Goal: Book appointment/travel/reservation

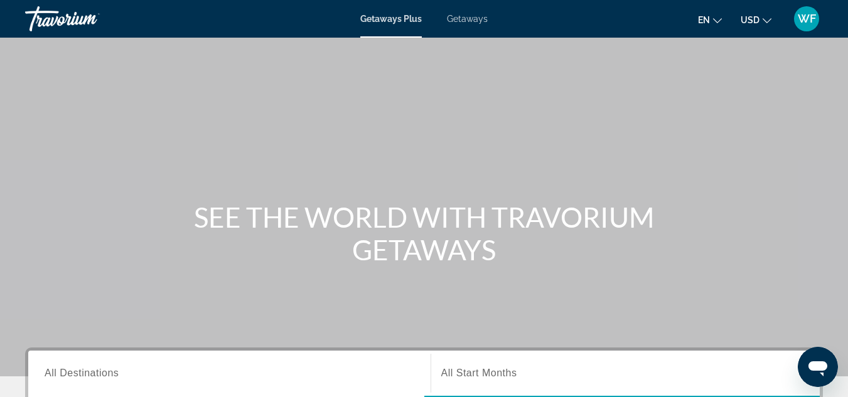
click at [463, 19] on span "Getaways" at bounding box center [467, 19] width 41 height 10
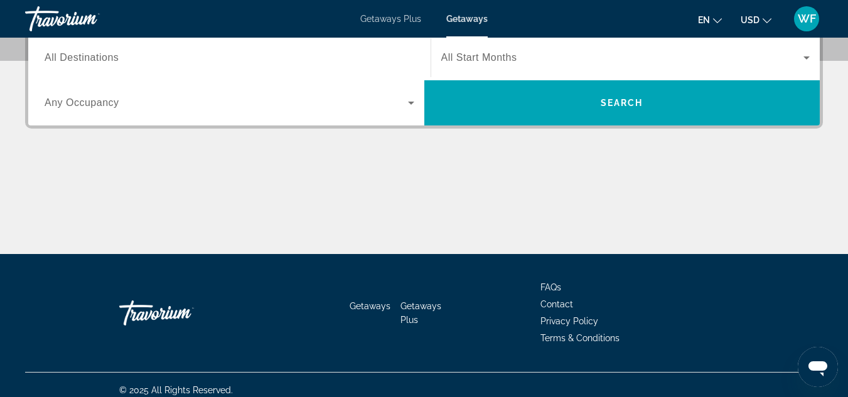
scroll to position [320, 0]
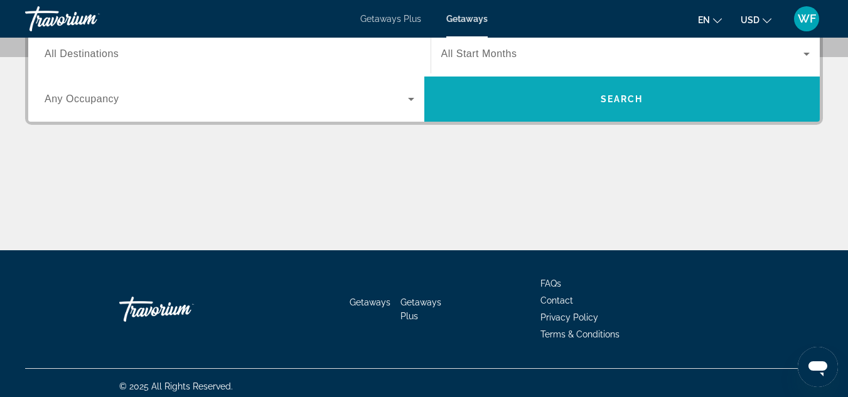
click at [606, 97] on span "Search" at bounding box center [622, 99] width 43 height 10
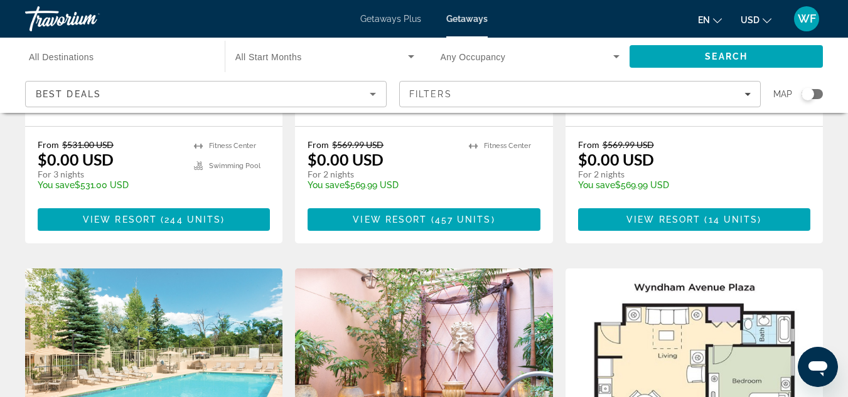
scroll to position [360, 0]
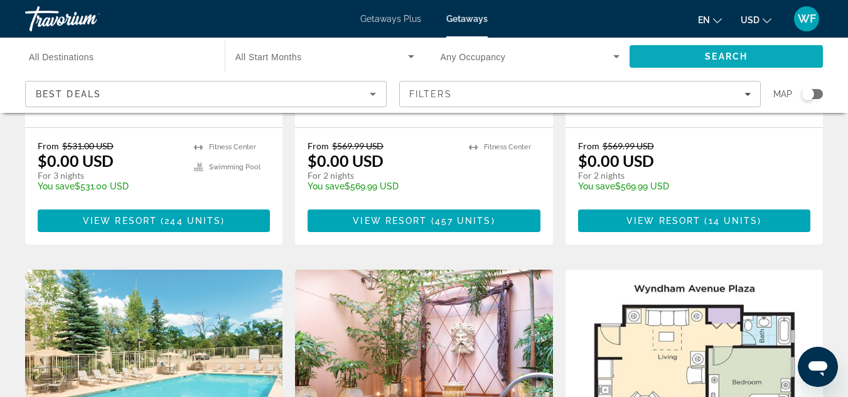
click at [679, 52] on span "Search" at bounding box center [726, 56] width 193 height 30
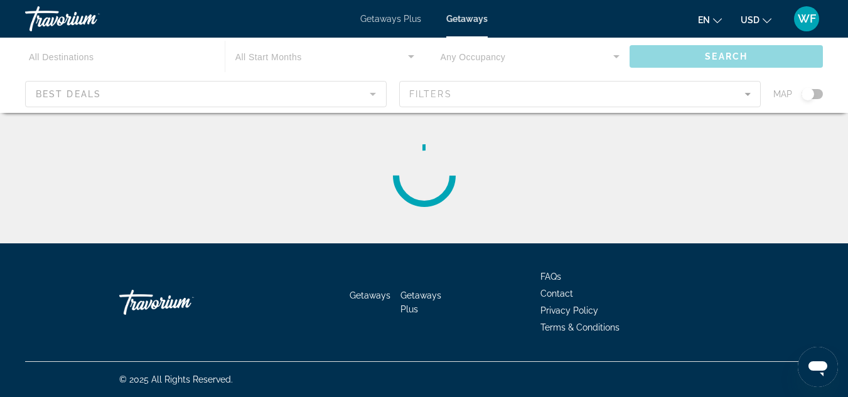
scroll to position [0, 0]
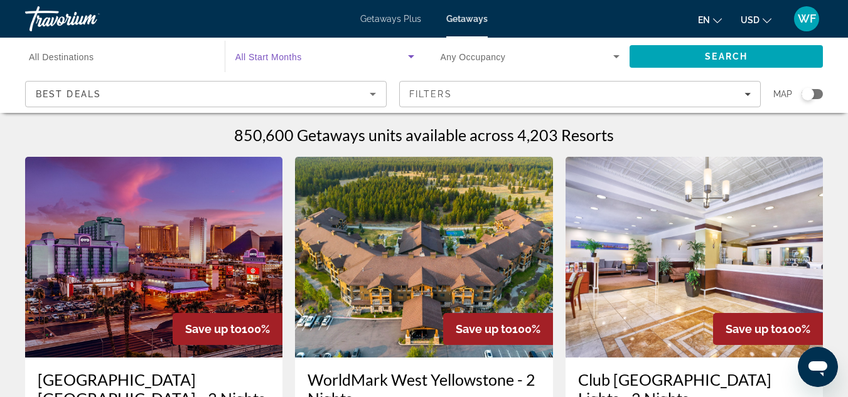
click at [409, 55] on icon "Search widget" at bounding box center [411, 56] width 6 height 3
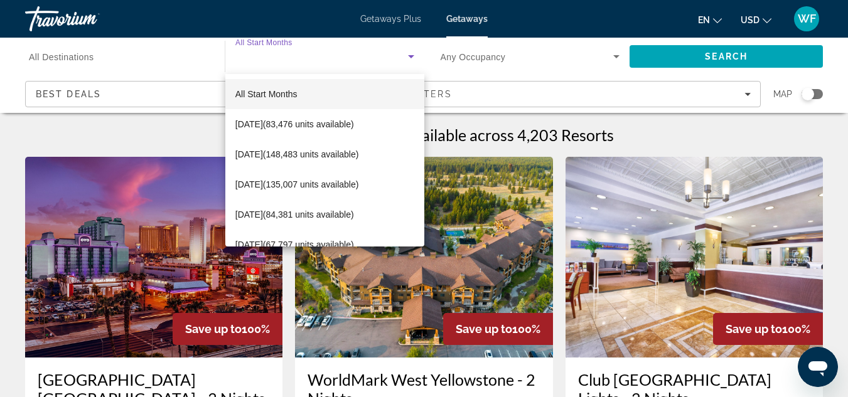
click at [159, 51] on div at bounding box center [424, 198] width 848 height 397
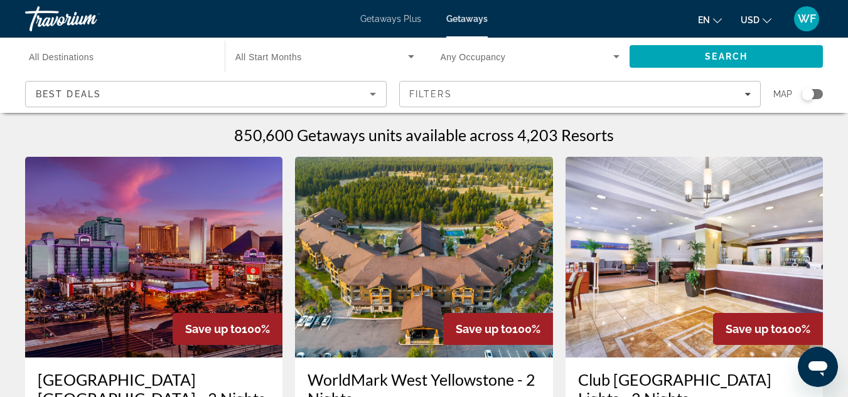
click at [71, 61] on span "All Destinations" at bounding box center [61, 57] width 65 height 10
click at [71, 61] on input "Destination All Destinations" at bounding box center [119, 57] width 180 height 15
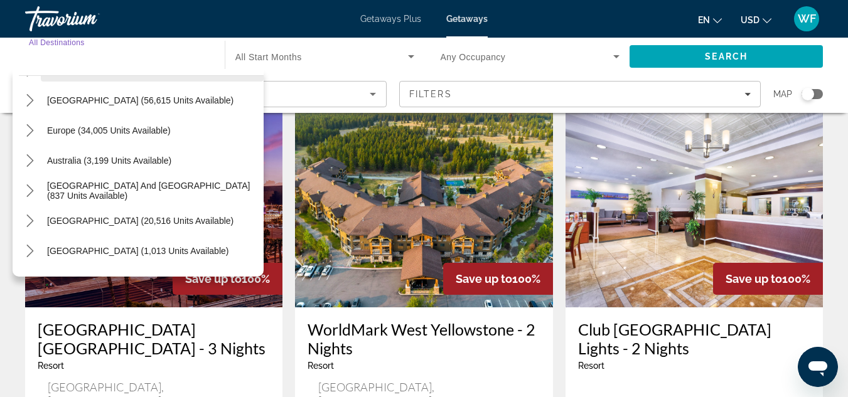
scroll to position [117, 0]
click at [98, 184] on span "Select destination: South Pacific and Oceania (837 units available)" at bounding box center [152, 191] width 223 height 30
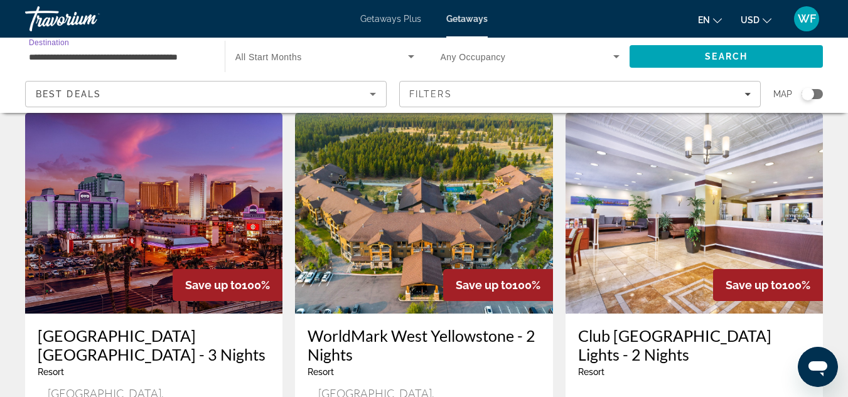
scroll to position [0, 0]
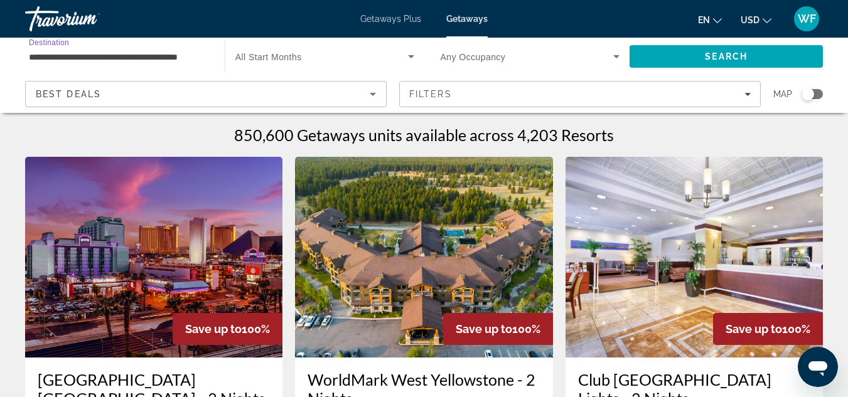
click at [109, 55] on input "**********" at bounding box center [119, 57] width 180 height 15
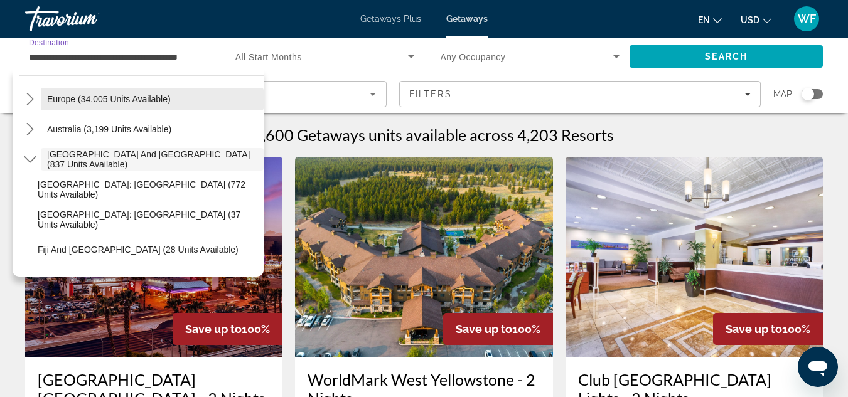
scroll to position [149, 0]
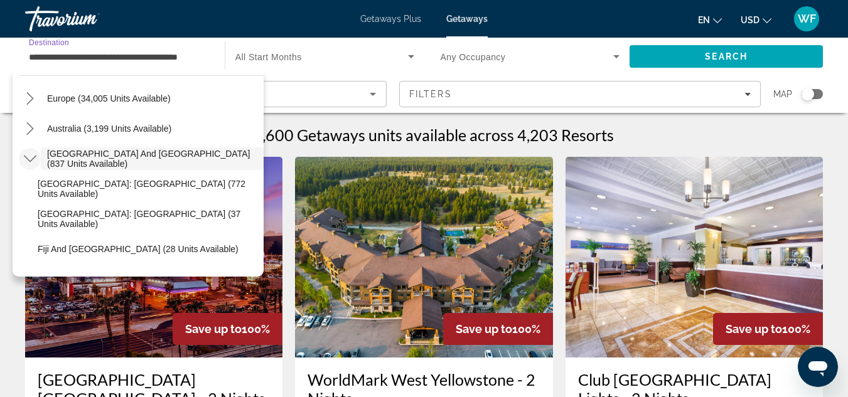
click at [28, 159] on icon "Toggle South Pacific and Oceania (837 units available) submenu" at bounding box center [30, 159] width 13 height 13
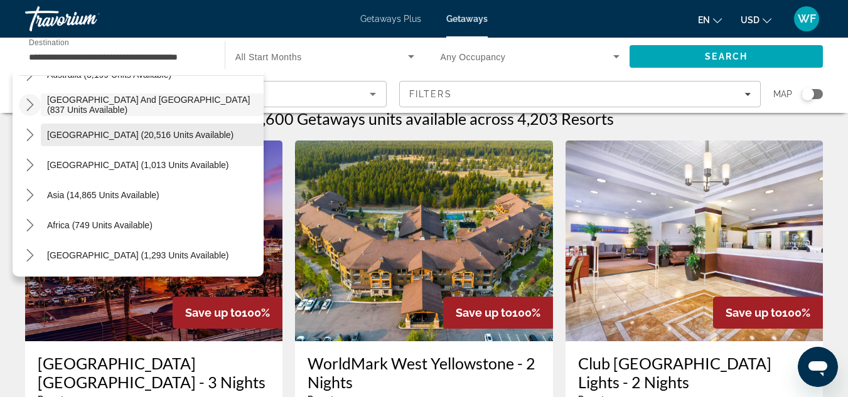
scroll to position [0, 0]
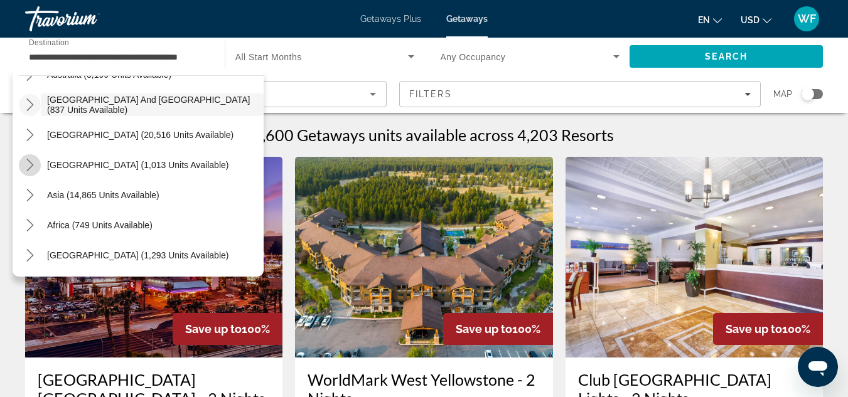
click at [30, 163] on icon "Toggle Central America (1,013 units available) submenu" at bounding box center [29, 165] width 7 height 13
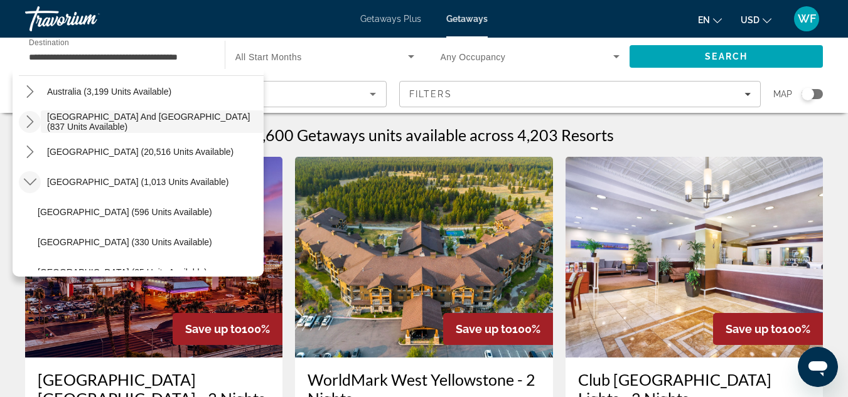
scroll to position [190, 0]
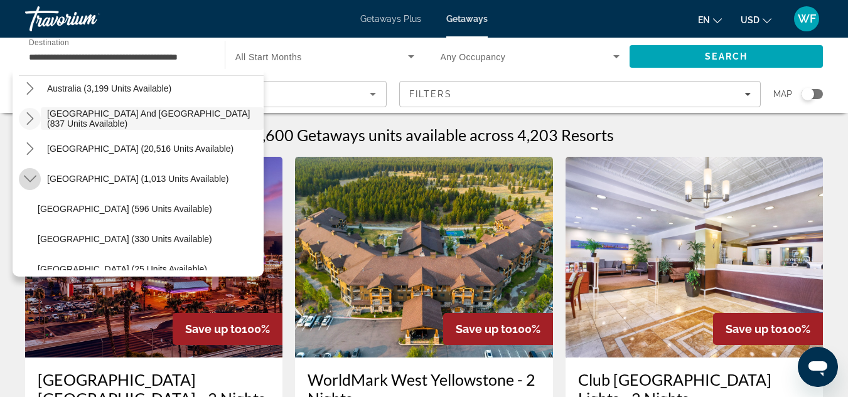
click at [30, 178] on icon "Toggle Central America (1,013 units available) submenu" at bounding box center [30, 179] width 13 height 13
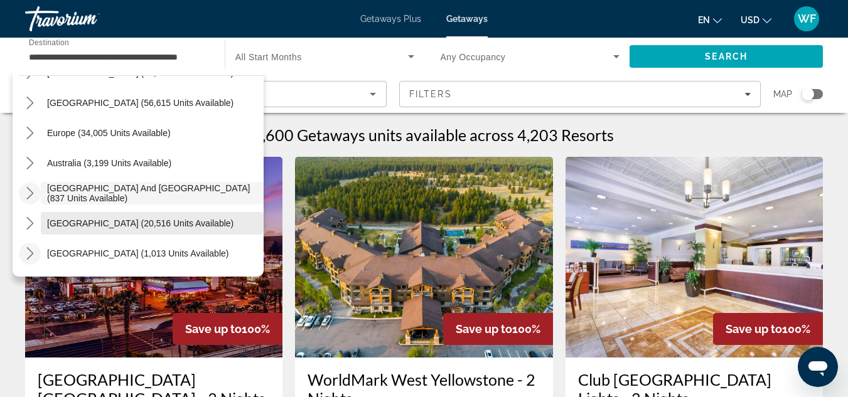
scroll to position [115, 0]
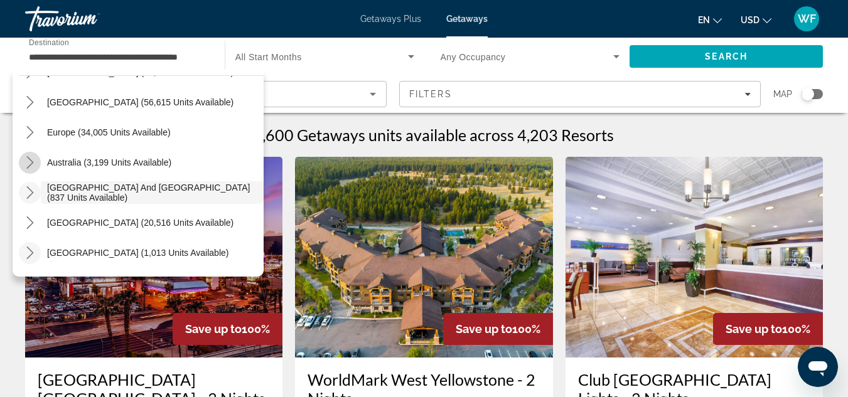
click at [32, 163] on icon "Toggle Australia (3,199 units available) submenu" at bounding box center [29, 162] width 7 height 13
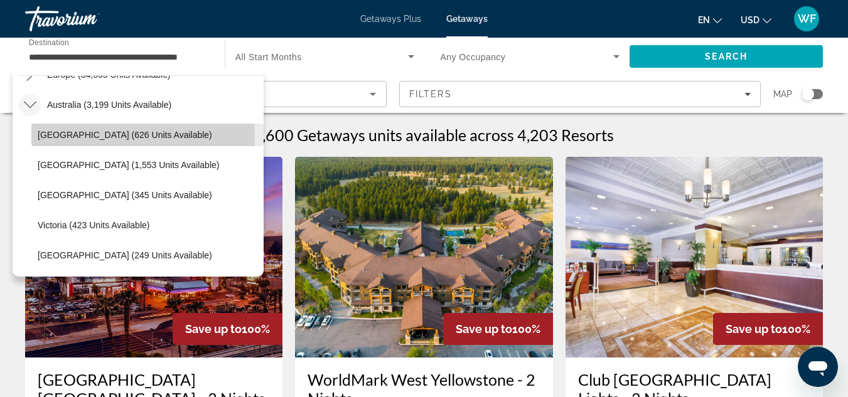
click at [64, 136] on span "[GEOGRAPHIC_DATA] (626 units available)" at bounding box center [125, 135] width 175 height 10
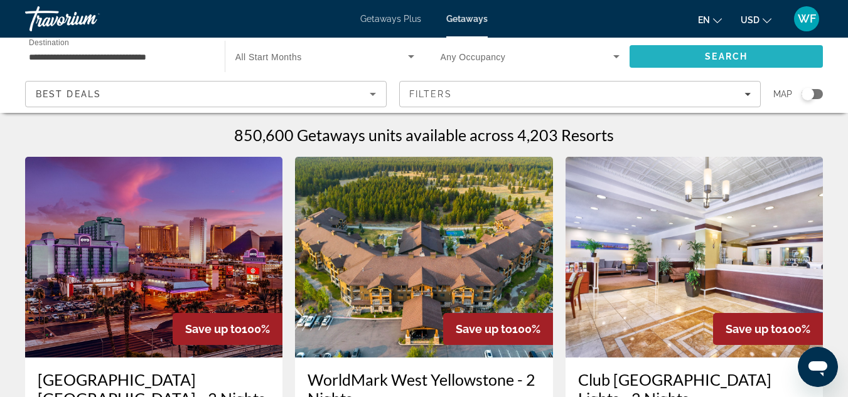
click at [694, 54] on span "Search" at bounding box center [726, 56] width 193 height 30
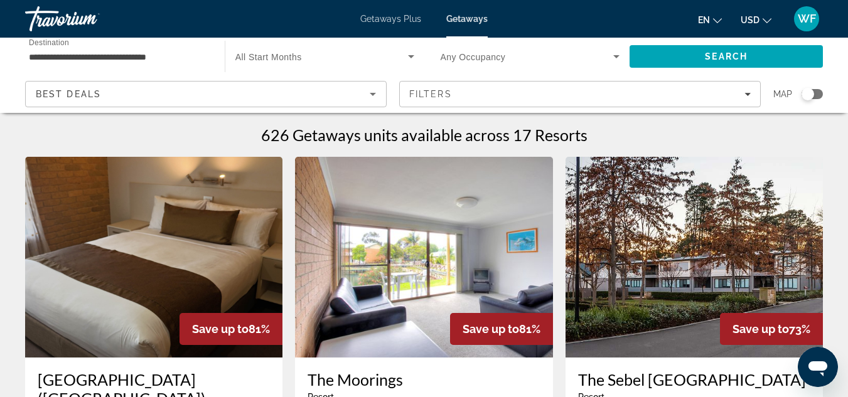
click at [102, 60] on input "**********" at bounding box center [119, 57] width 180 height 15
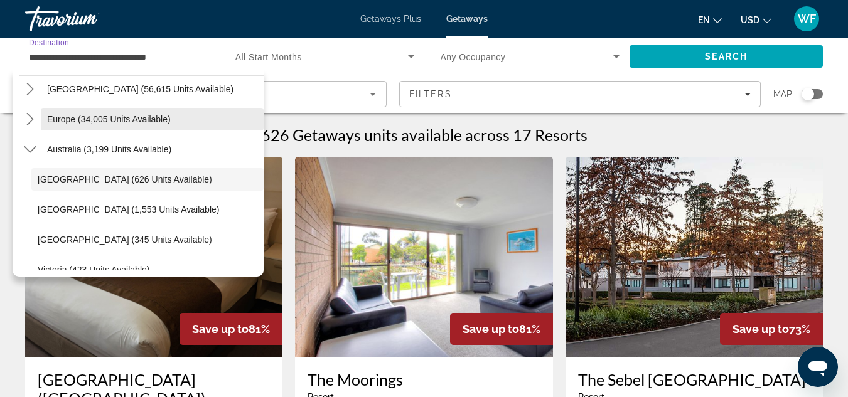
scroll to position [135, 0]
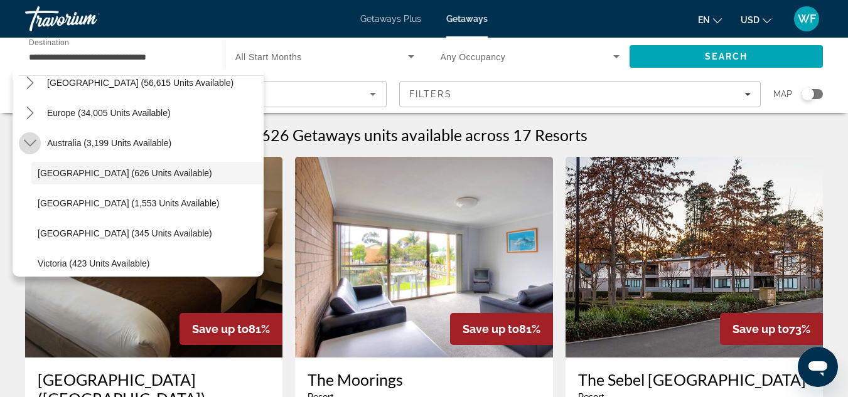
click at [31, 142] on icon "Toggle Australia (3,199 units available) submenu" at bounding box center [30, 143] width 13 height 13
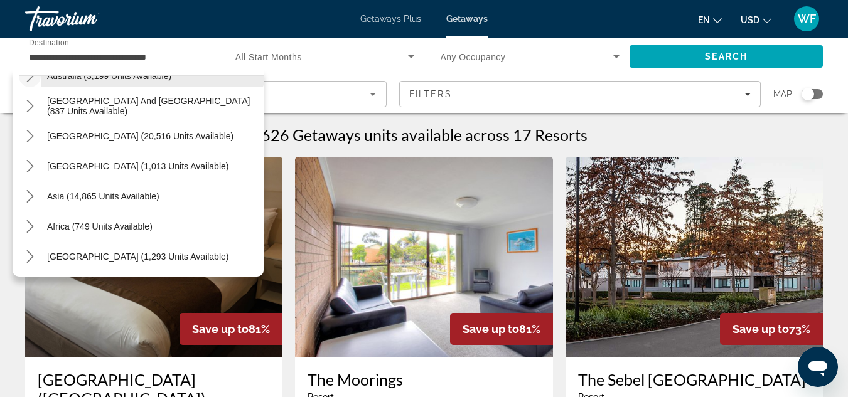
scroll to position [203, 0]
click at [31, 254] on icon "Toggle Middle East (1,293 units available) submenu" at bounding box center [29, 255] width 7 height 13
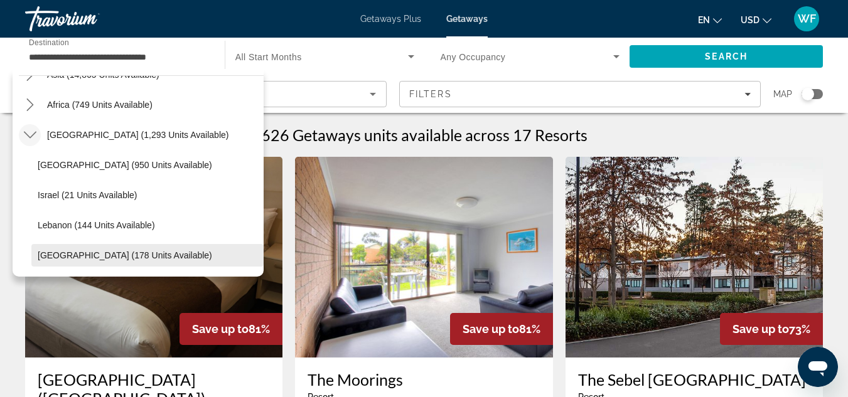
click at [98, 254] on span "[GEOGRAPHIC_DATA] (178 units available)" at bounding box center [125, 255] width 175 height 10
type input "**********"
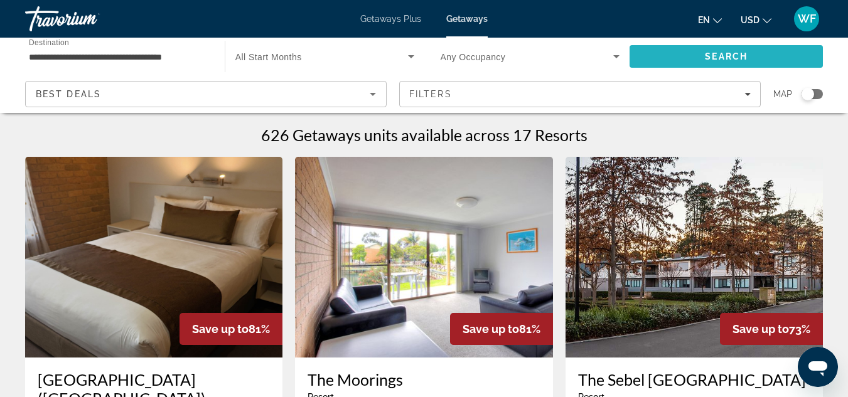
click at [700, 54] on span "Search" at bounding box center [726, 56] width 193 height 30
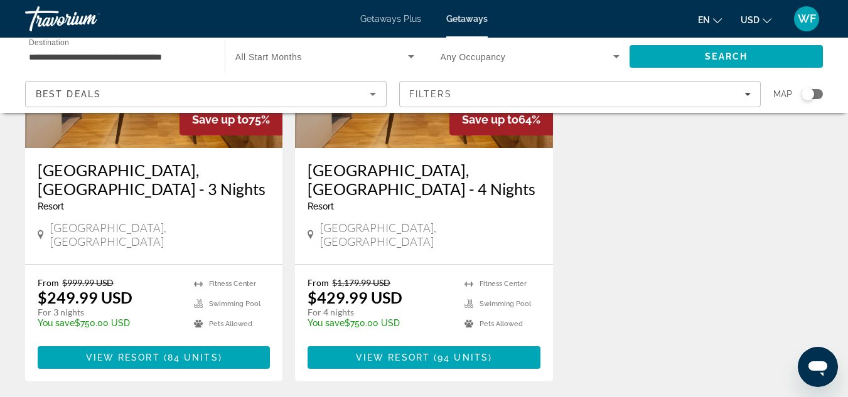
scroll to position [209, 0]
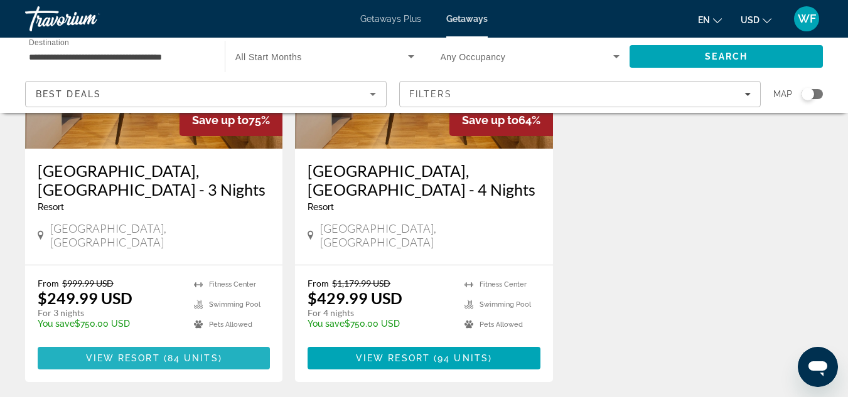
click at [144, 353] on span "View Resort" at bounding box center [123, 358] width 74 height 10
